Goal: Information Seeking & Learning: Find specific fact

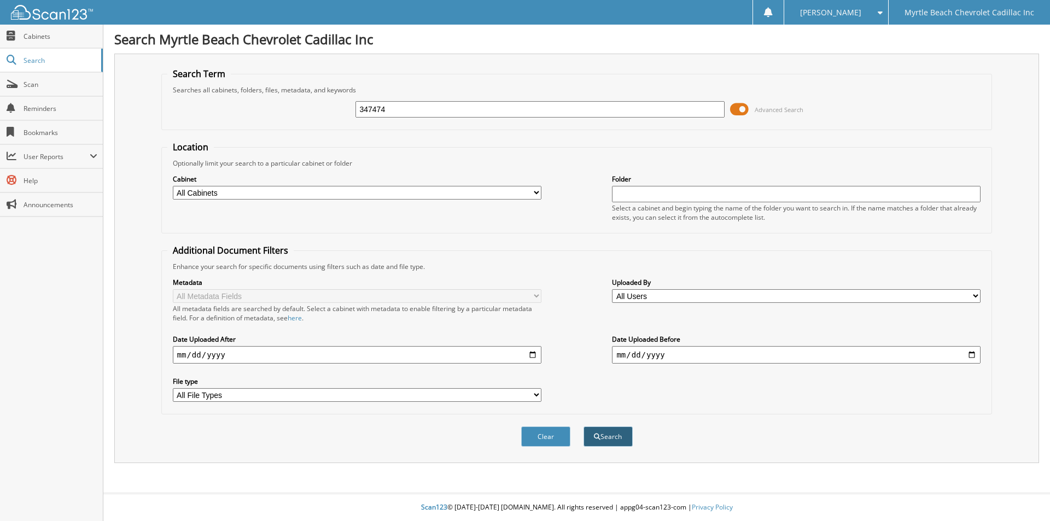
type input "347474"
click at [607, 432] on button "Search" at bounding box center [608, 437] width 49 height 20
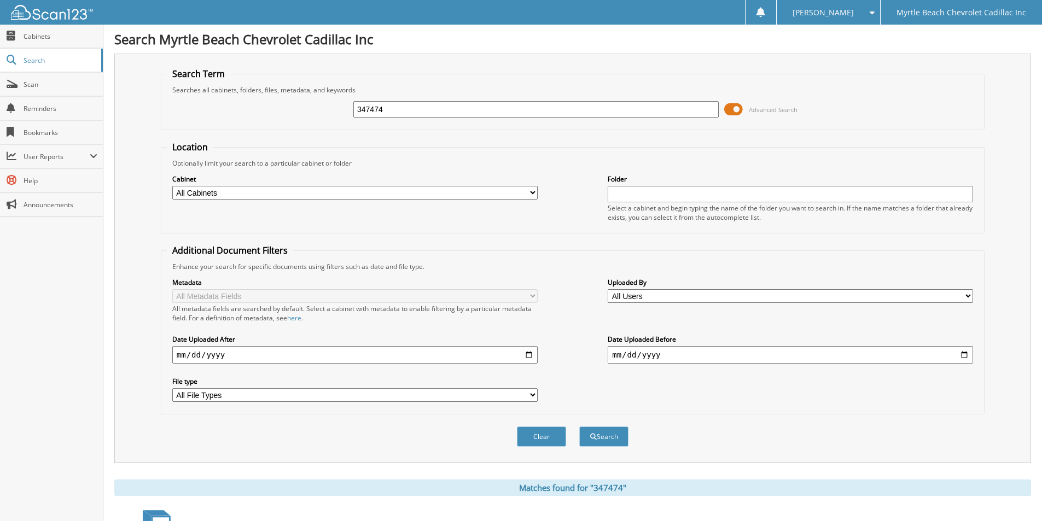
scroll to position [133, 0]
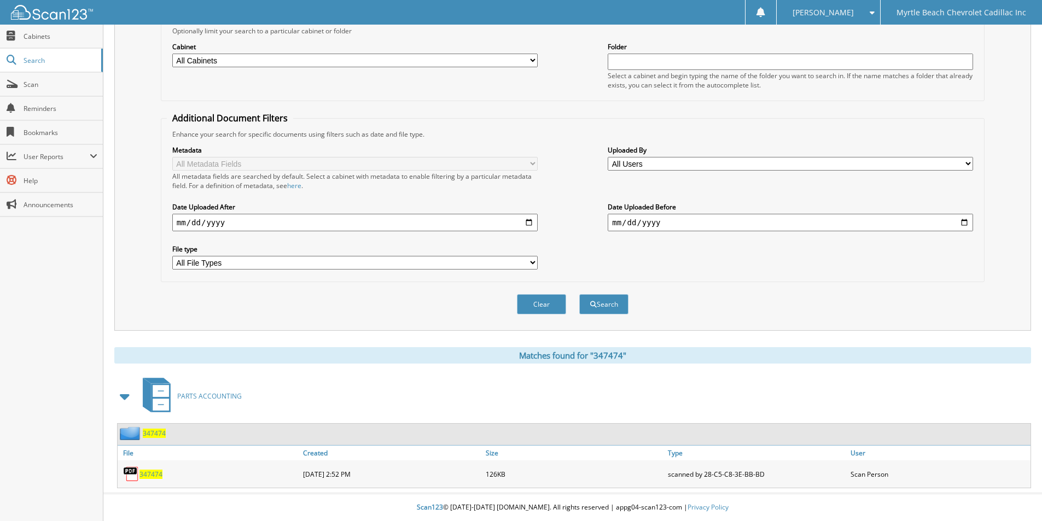
click at [154, 475] on span "347474" at bounding box center [151, 474] width 23 height 9
